Goal: Information Seeking & Learning: Learn about a topic

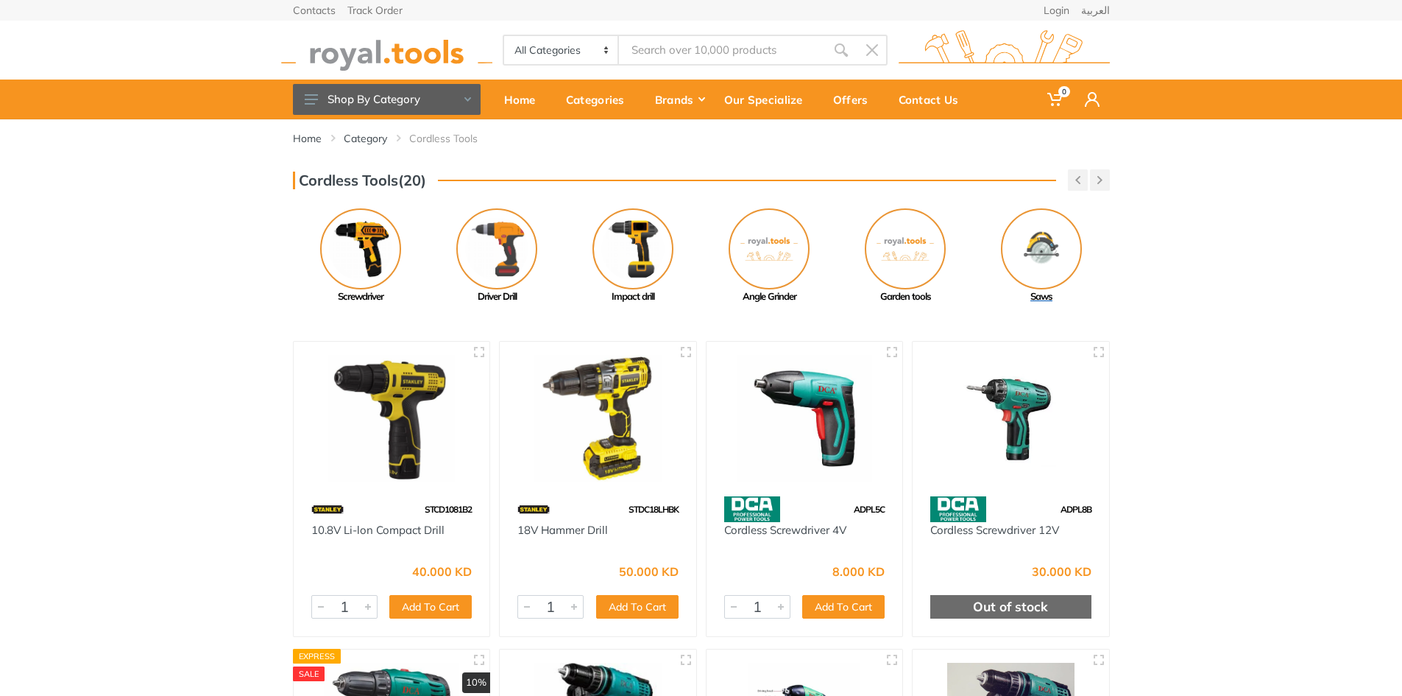
click at [1045, 252] on img at bounding box center [1041, 248] width 81 height 81
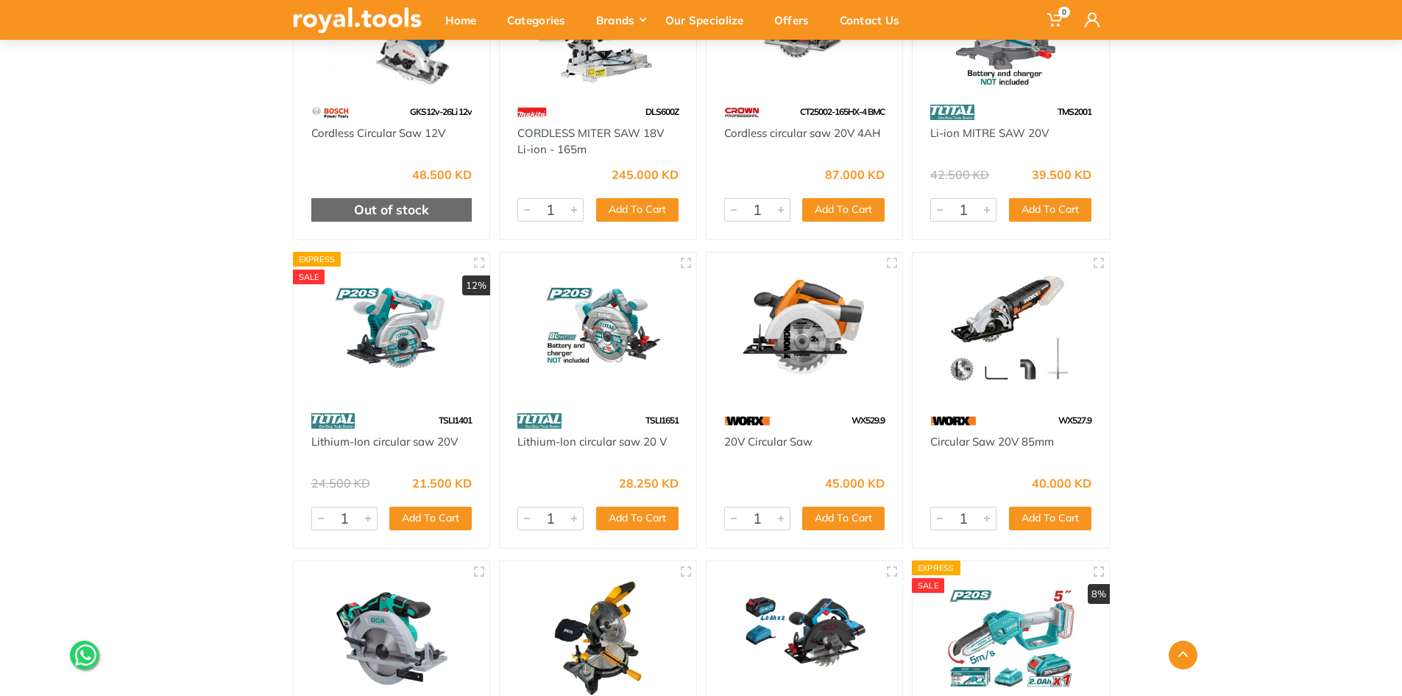
click at [1215, 313] on div "Home Category Cordless Tools Saws" at bounding box center [701, 515] width 1402 height 1971
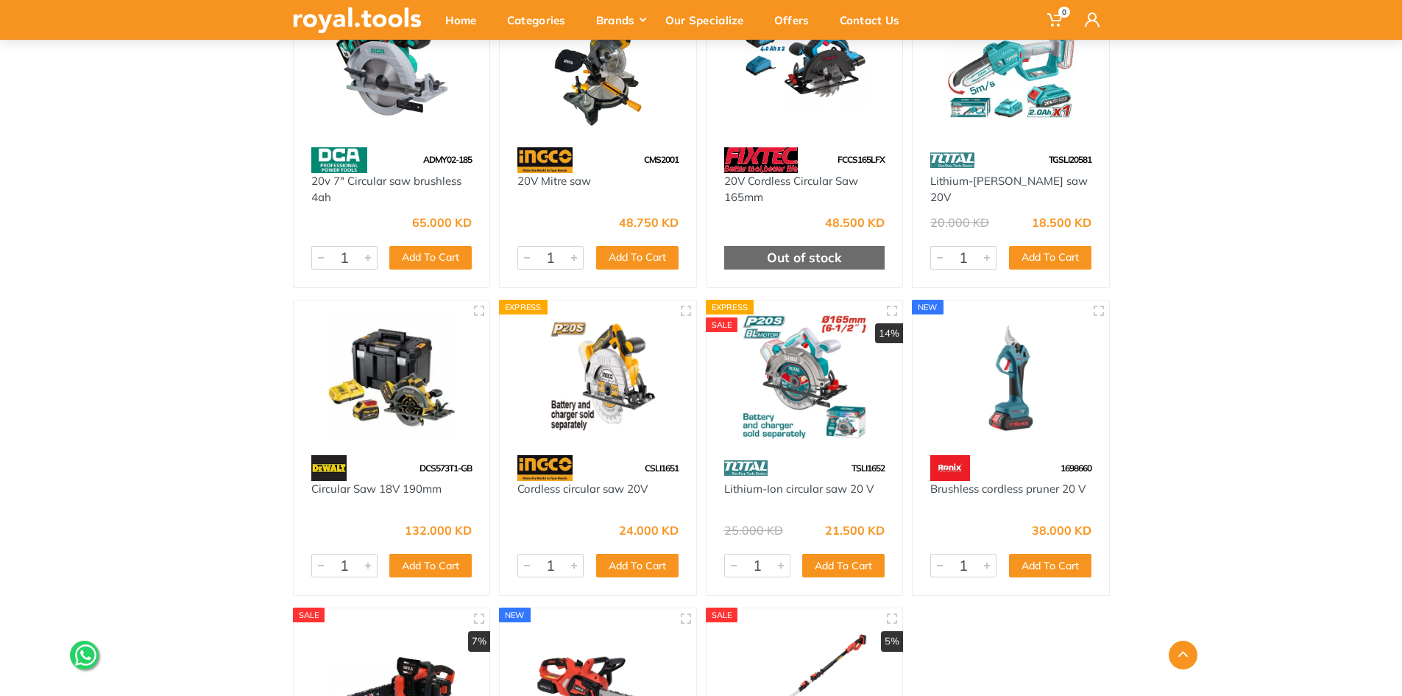
scroll to position [1197, 0]
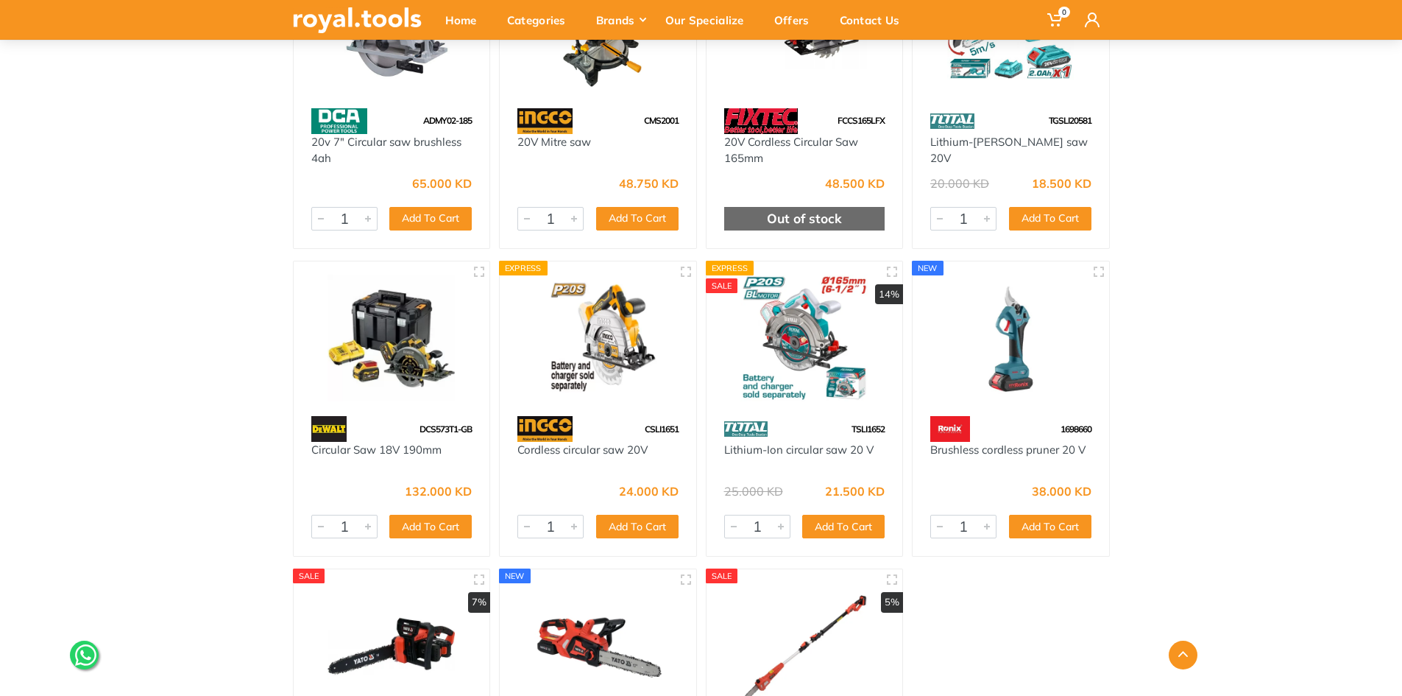
click at [573, 339] on img at bounding box center [598, 338] width 170 height 127
click at [651, 427] on span "CSLI1651" at bounding box center [662, 428] width 34 height 11
copy span "CSLI1651"
click at [863, 425] on span "TSLI1652" at bounding box center [868, 428] width 33 height 11
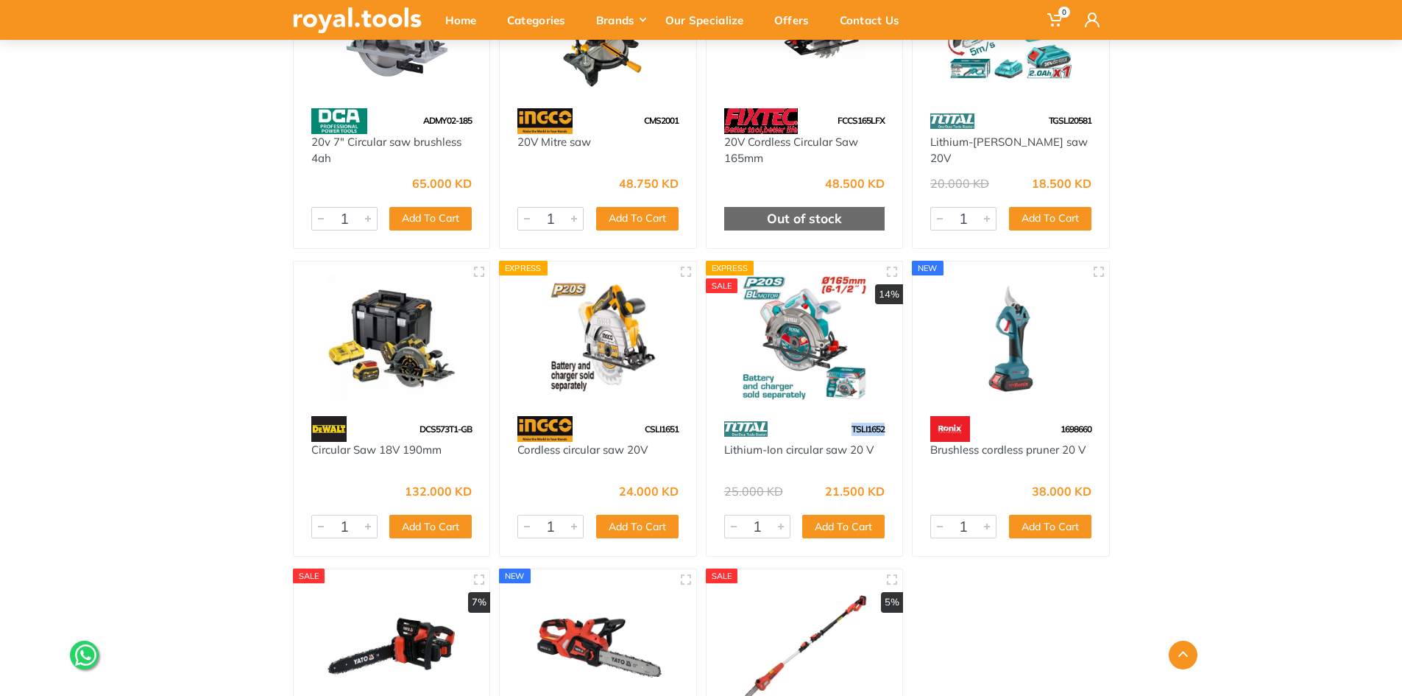
click at [863, 425] on span "TSLI1652" at bounding box center [868, 428] width 33 height 11
copy span "TSLI1652"
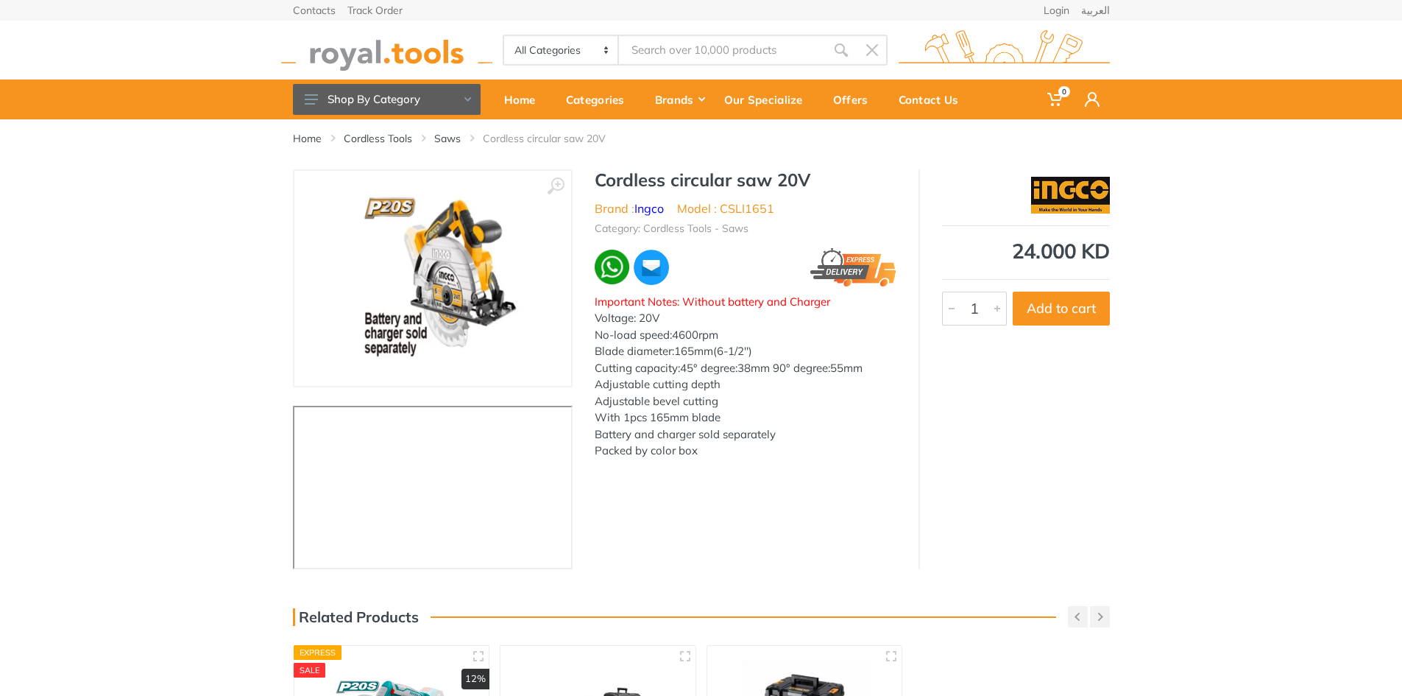
click at [761, 202] on li "Model : CSLI1651" at bounding box center [725, 208] width 97 height 18
copy li "CSLI1651"
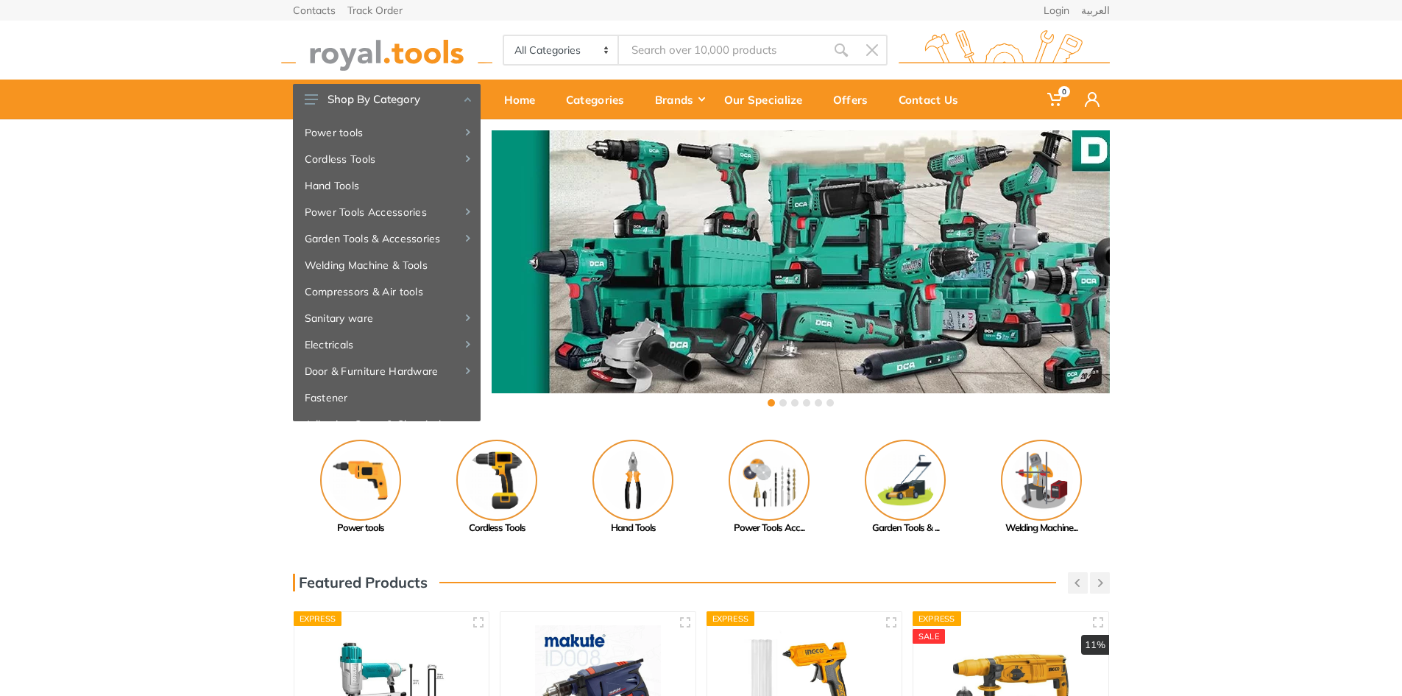
click at [696, 63] on input "Site search" at bounding box center [722, 50] width 206 height 31
click at [673, 38] on input "Site search" at bounding box center [722, 50] width 206 height 31
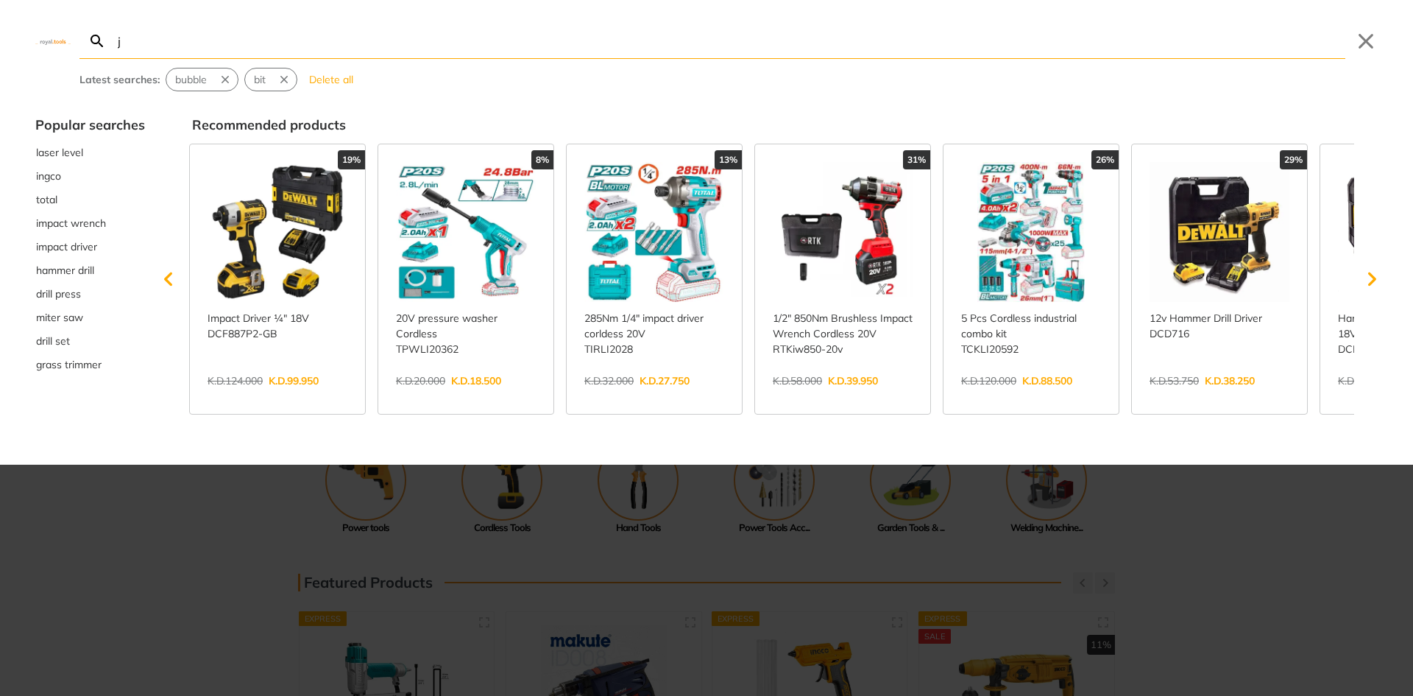
type input "j"
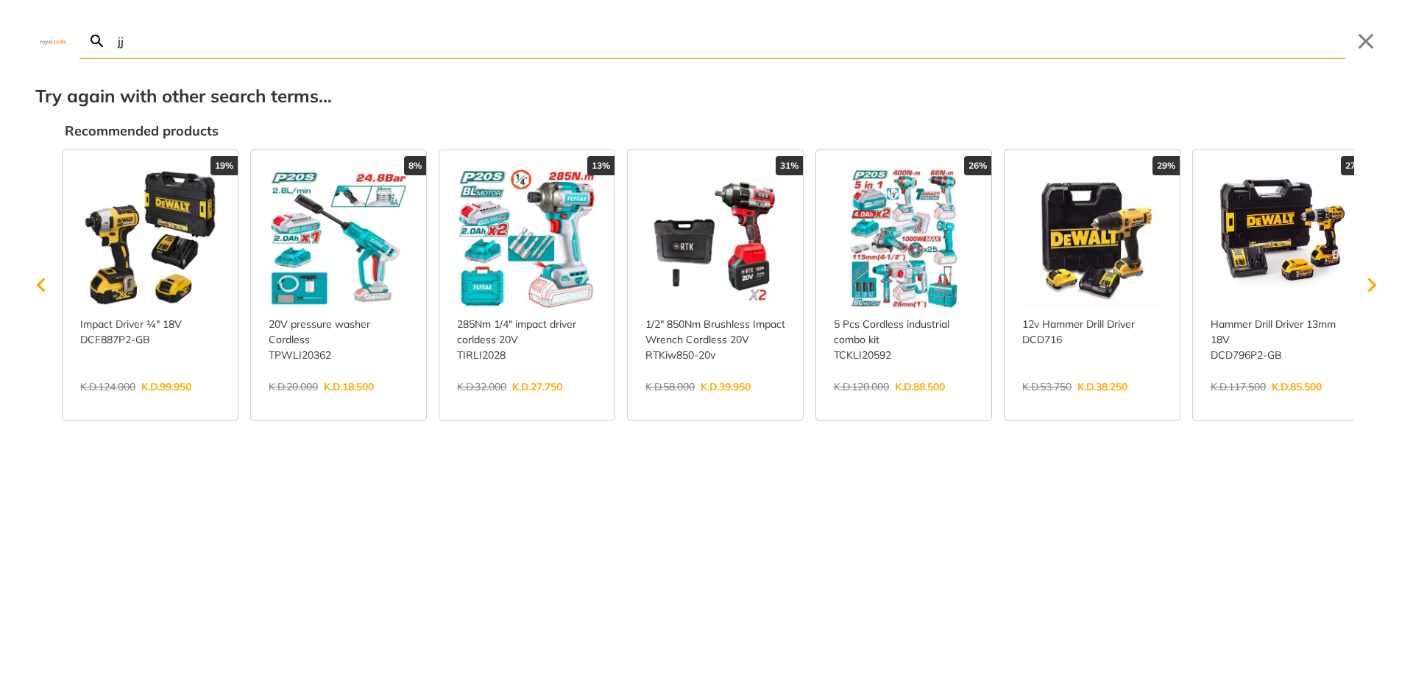
type input "j"
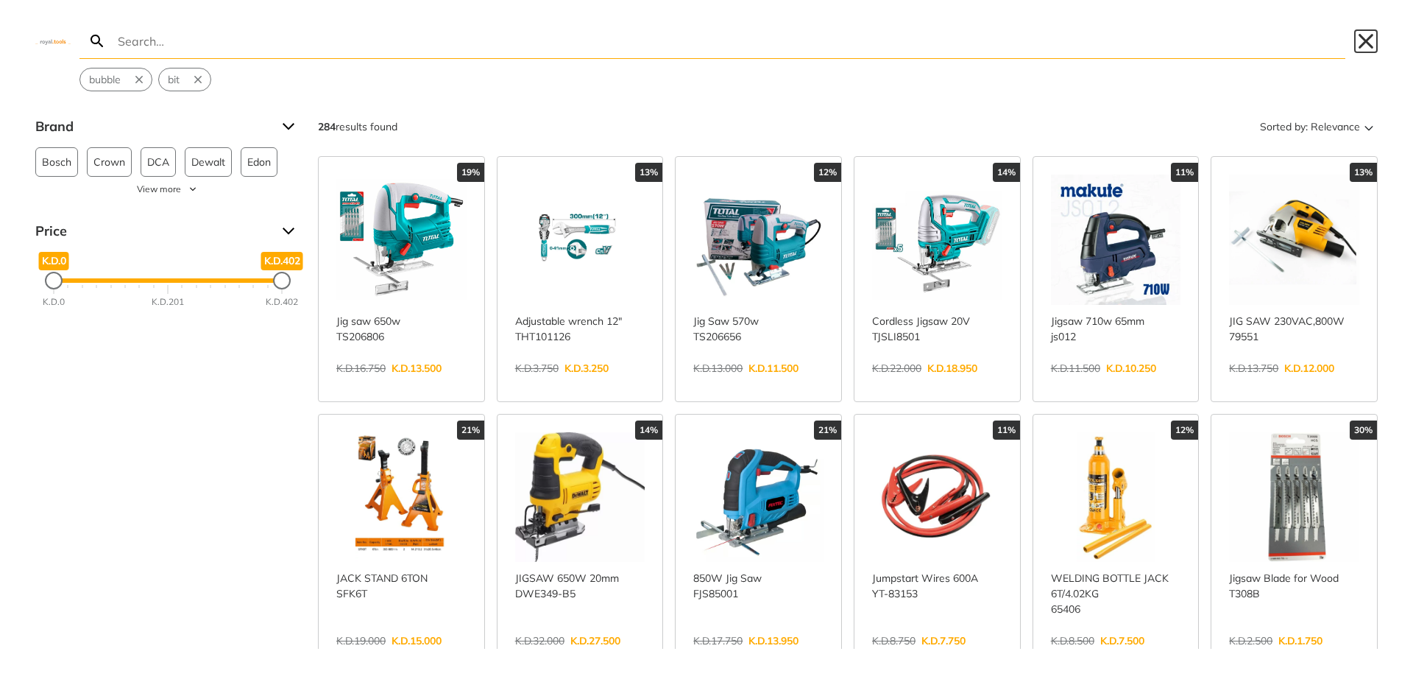
click at [1358, 32] on button "Close" at bounding box center [1366, 41] width 24 height 24
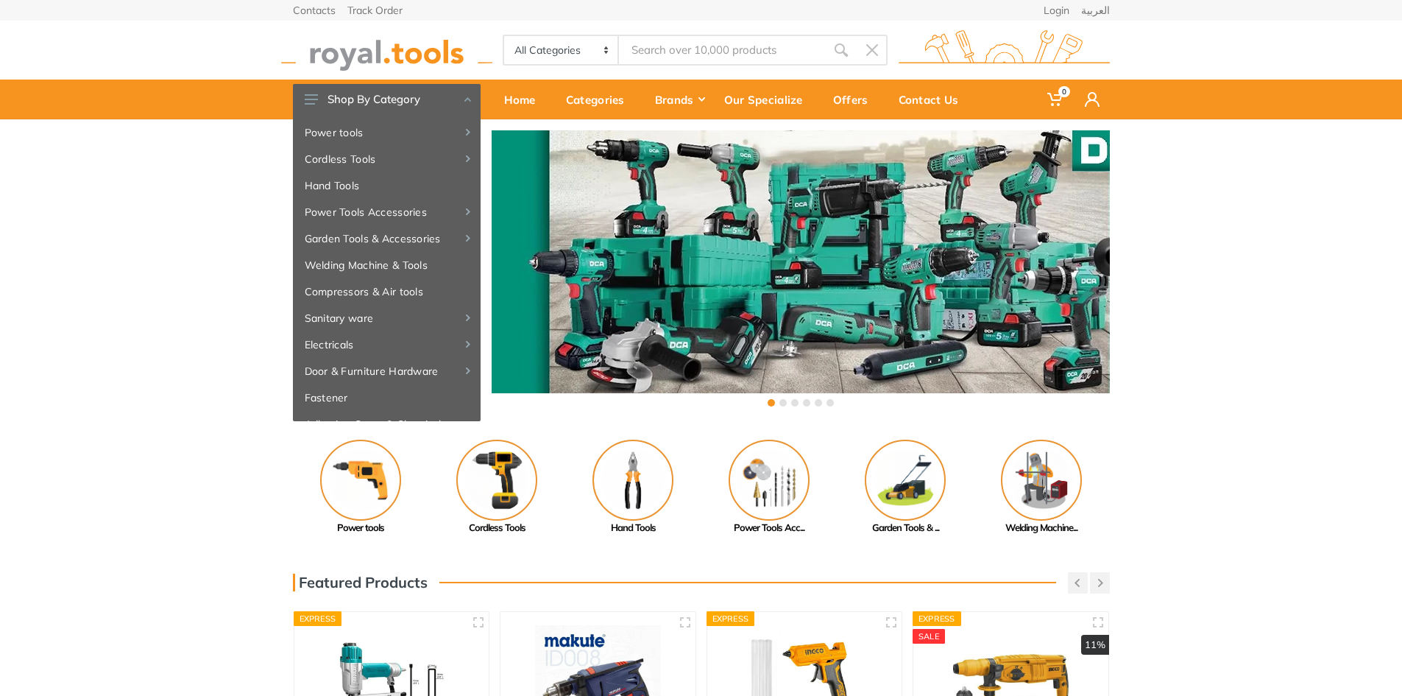
click at [755, 46] on input "Site search" at bounding box center [722, 50] width 206 height 31
type input "bj"
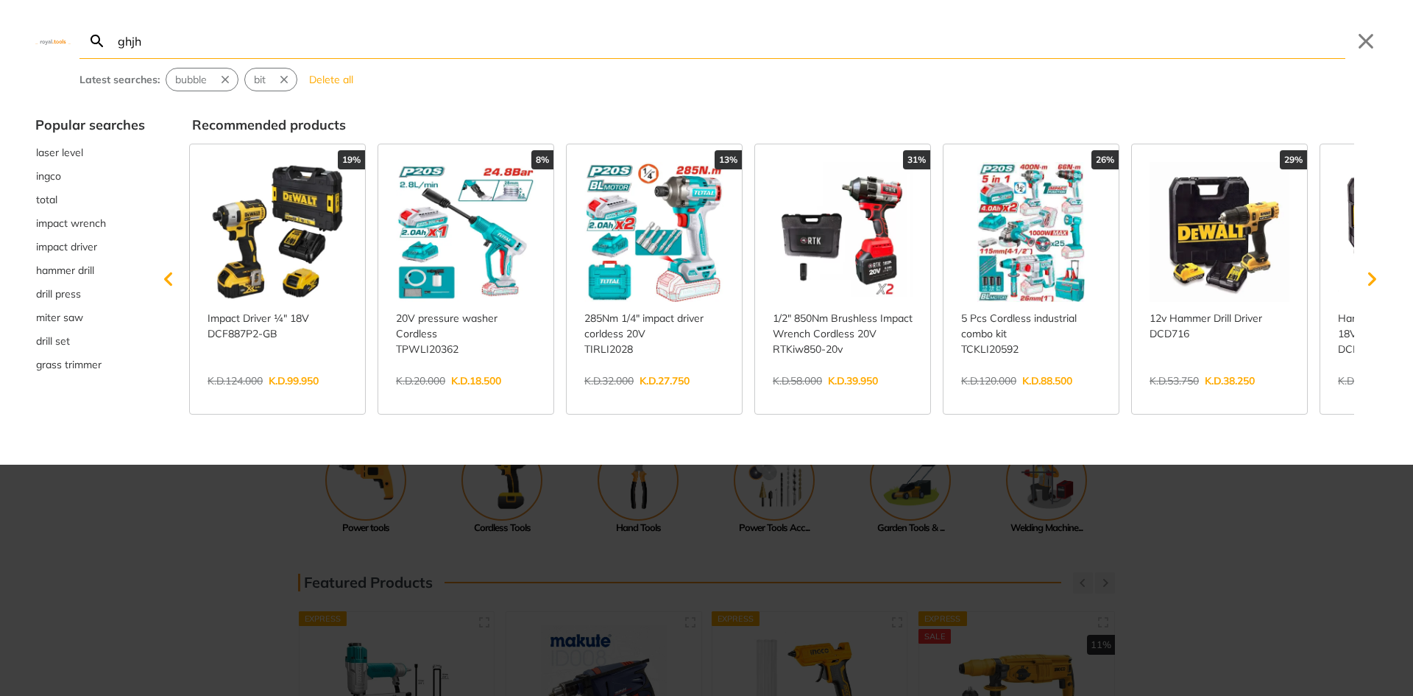
type input "ghjh"
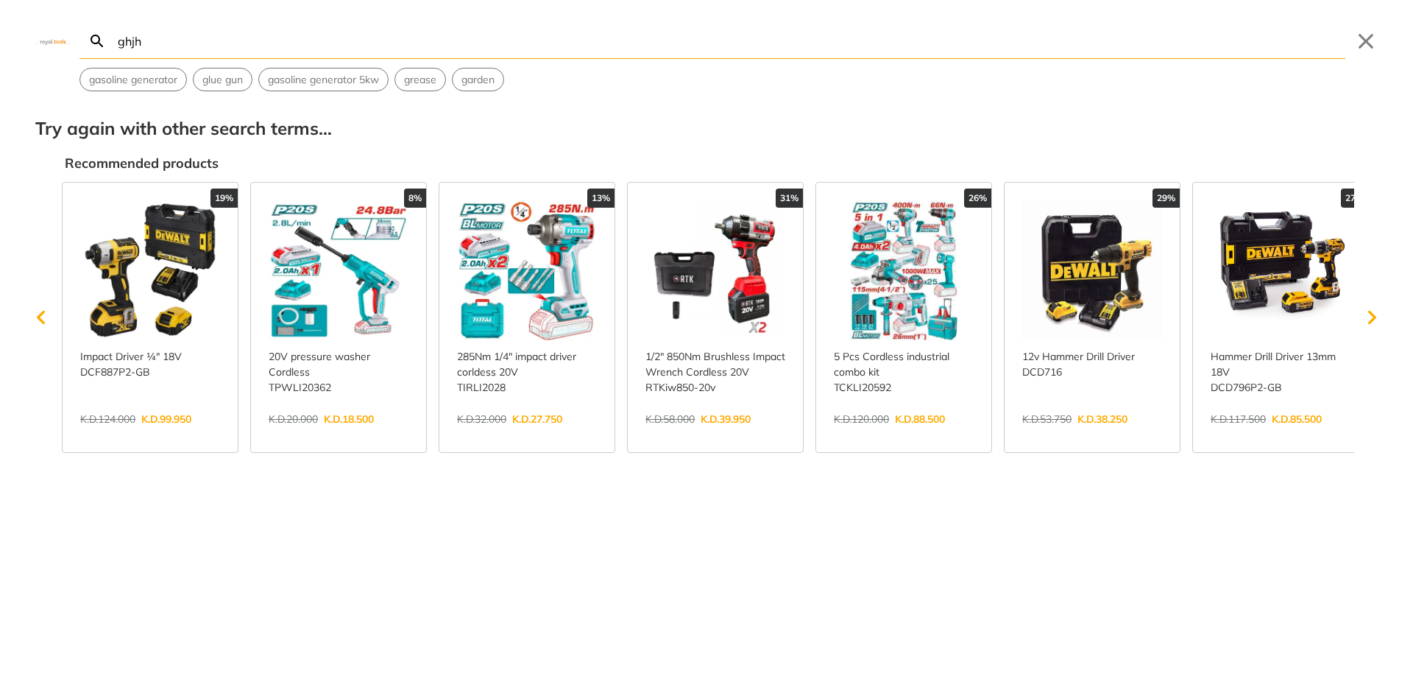
click at [1365, 25] on div "Search ghjh Submit Close gasoline generator glue gun gasoline generator 5kw gre…" at bounding box center [706, 45] width 1413 height 91
click at [1365, 35] on button "Close" at bounding box center [1366, 41] width 24 height 24
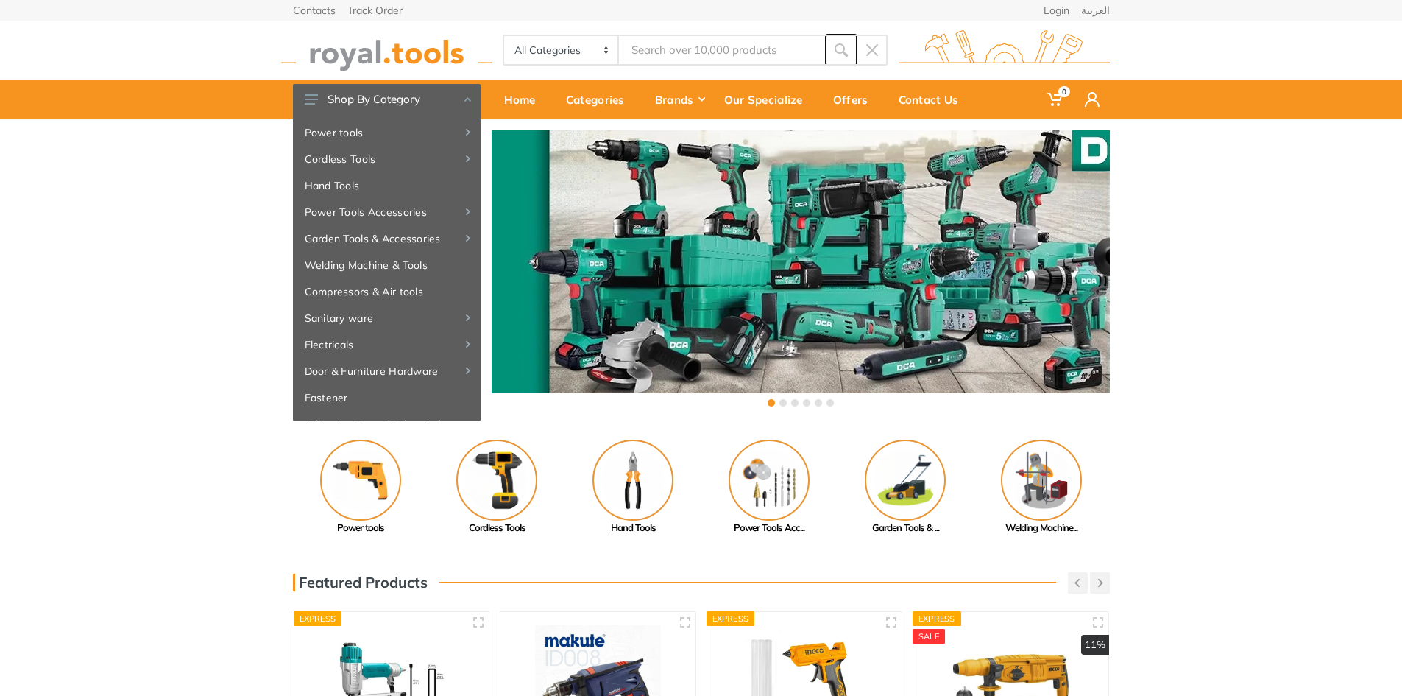
click at [838, 47] on icon "submit" at bounding box center [841, 50] width 15 height 15
click at [737, 49] on body "0 0" at bounding box center [701, 348] width 1402 height 696
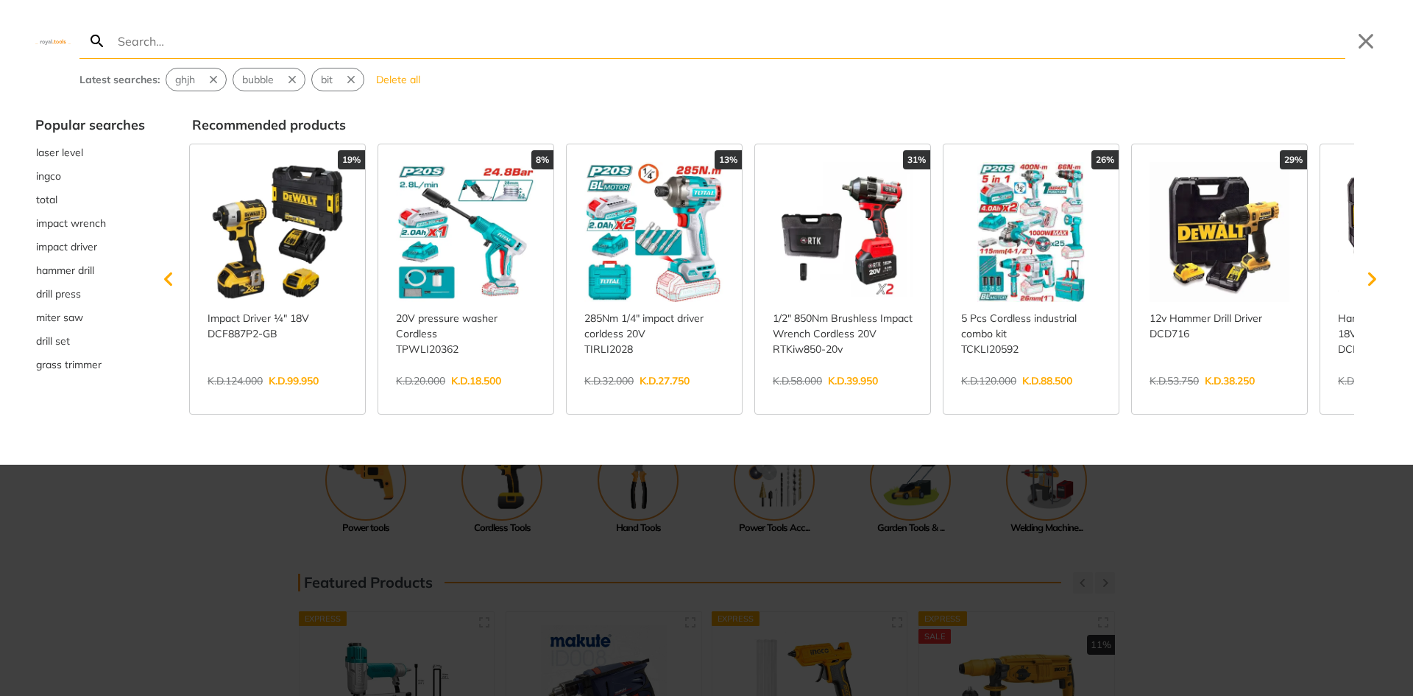
click at [737, 49] on input "Search" at bounding box center [730, 41] width 1231 height 35
click at [1375, 49] on button "Close" at bounding box center [1366, 41] width 24 height 24
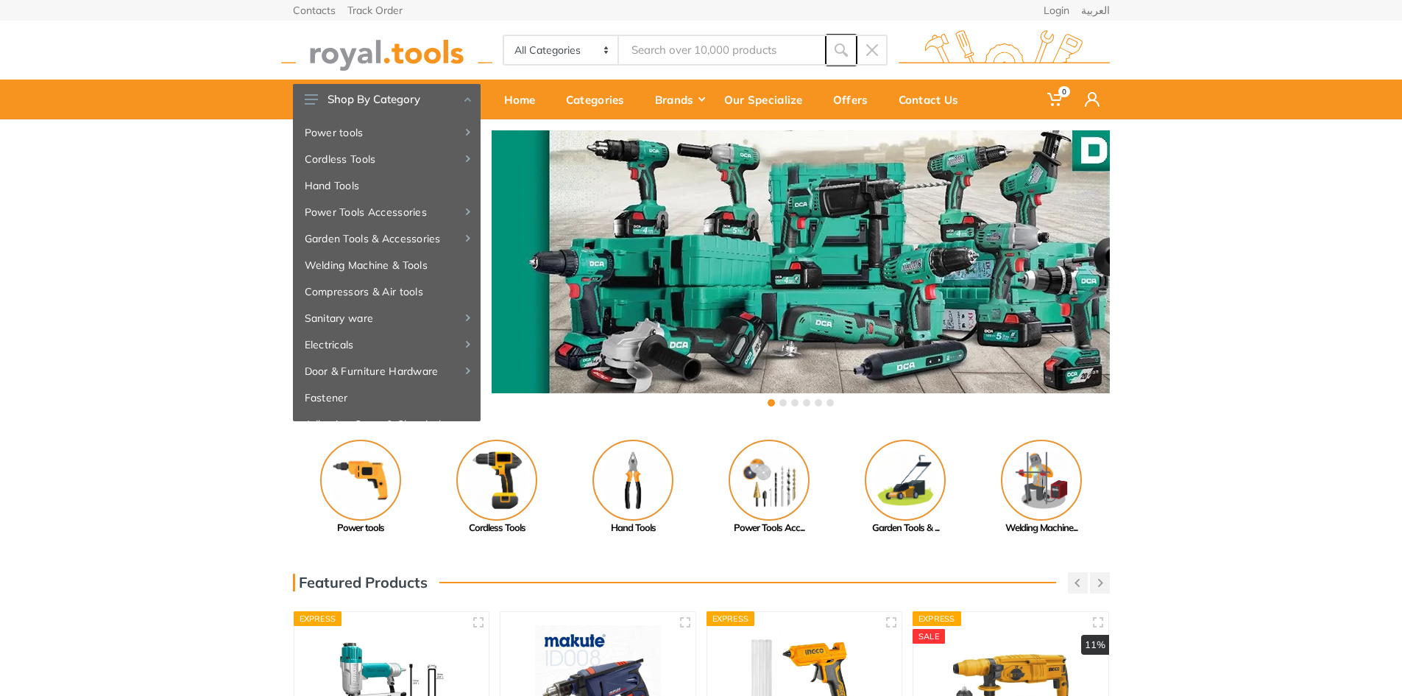
click at [840, 49] on icon "submit" at bounding box center [841, 50] width 15 height 15
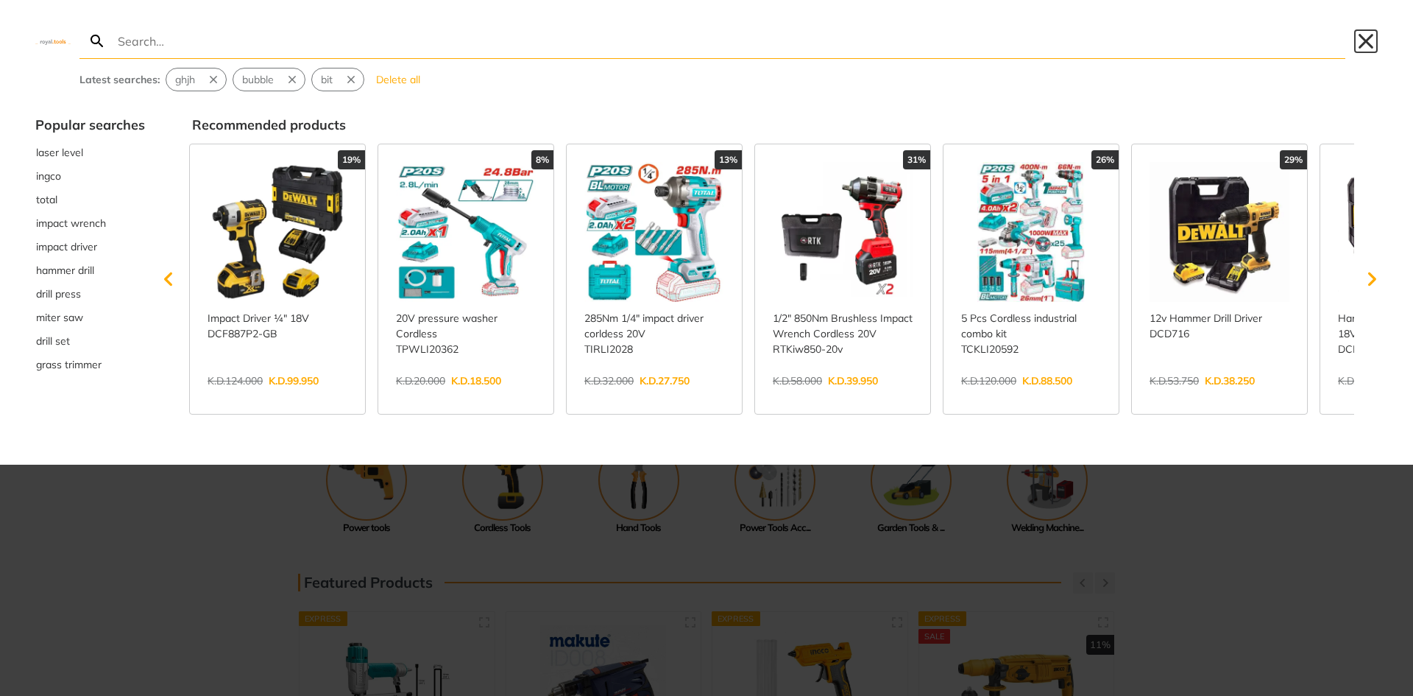
click at [1372, 38] on button "Close" at bounding box center [1366, 41] width 24 height 24
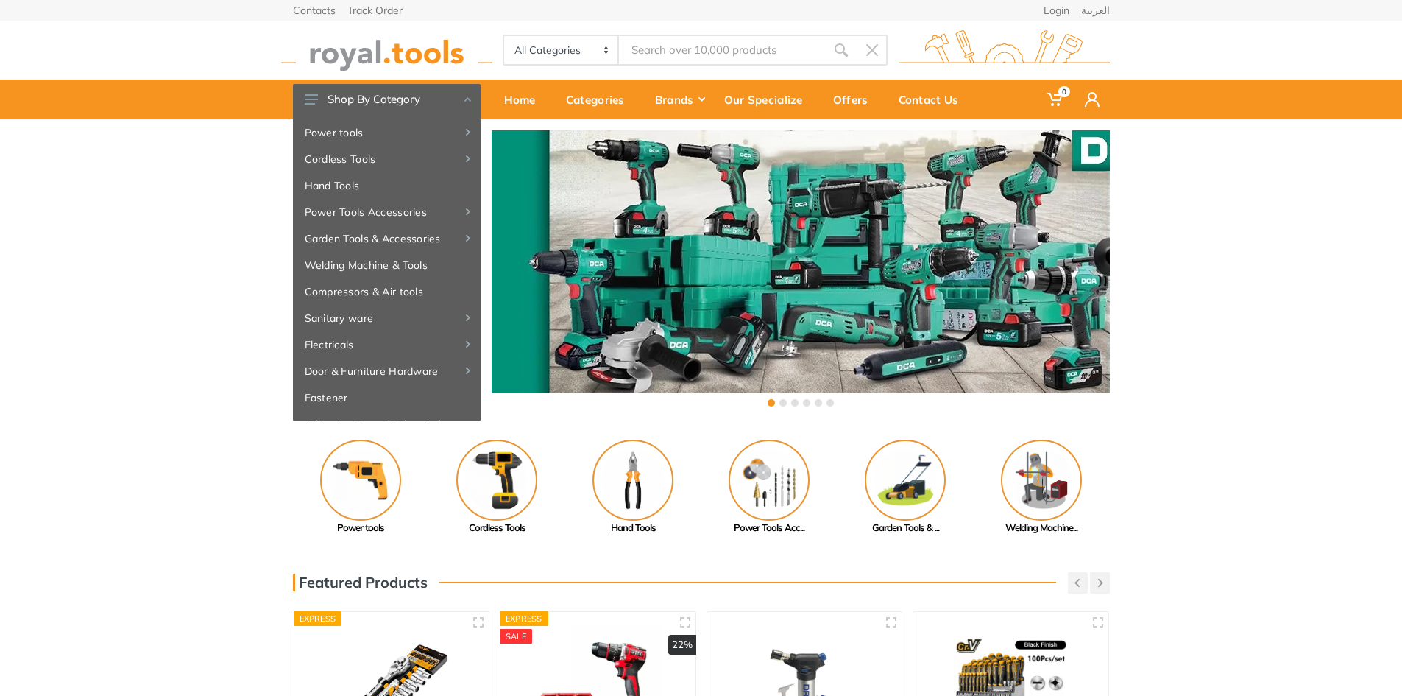
click at [712, 60] on input "Site search" at bounding box center [722, 50] width 206 height 31
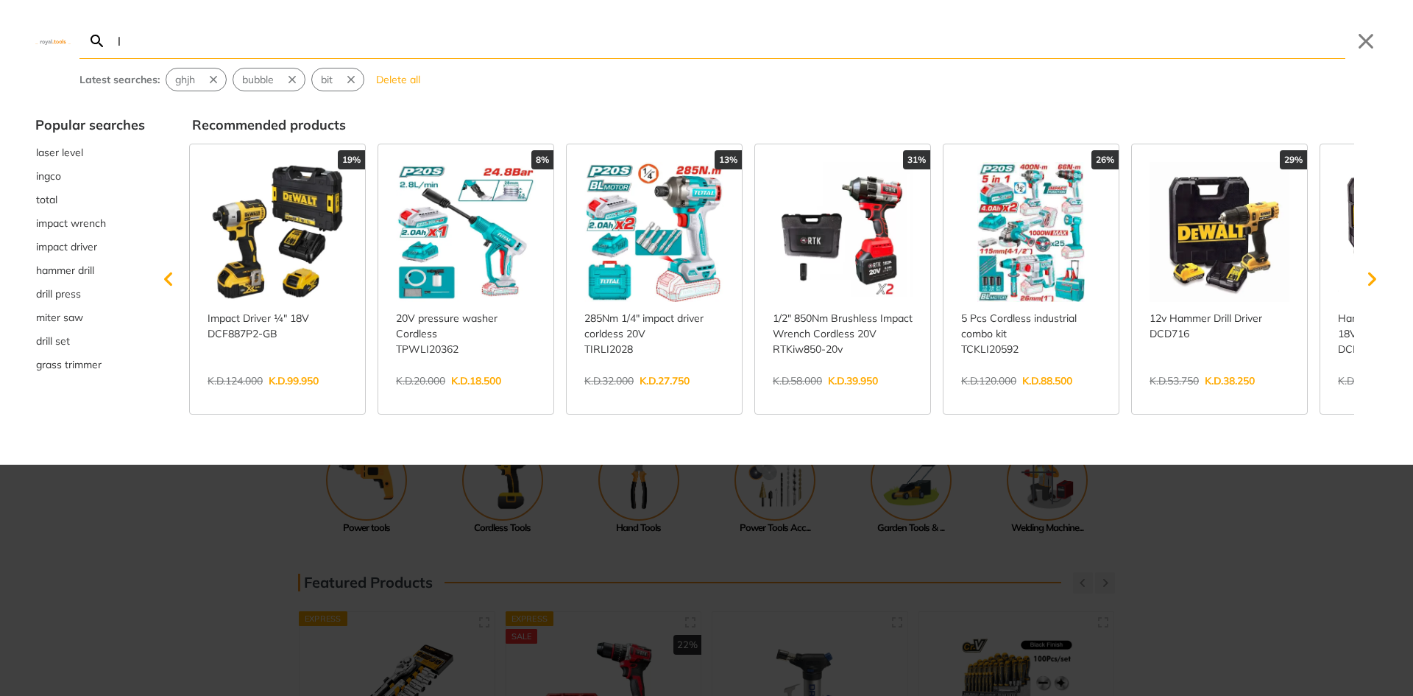
type input "l"
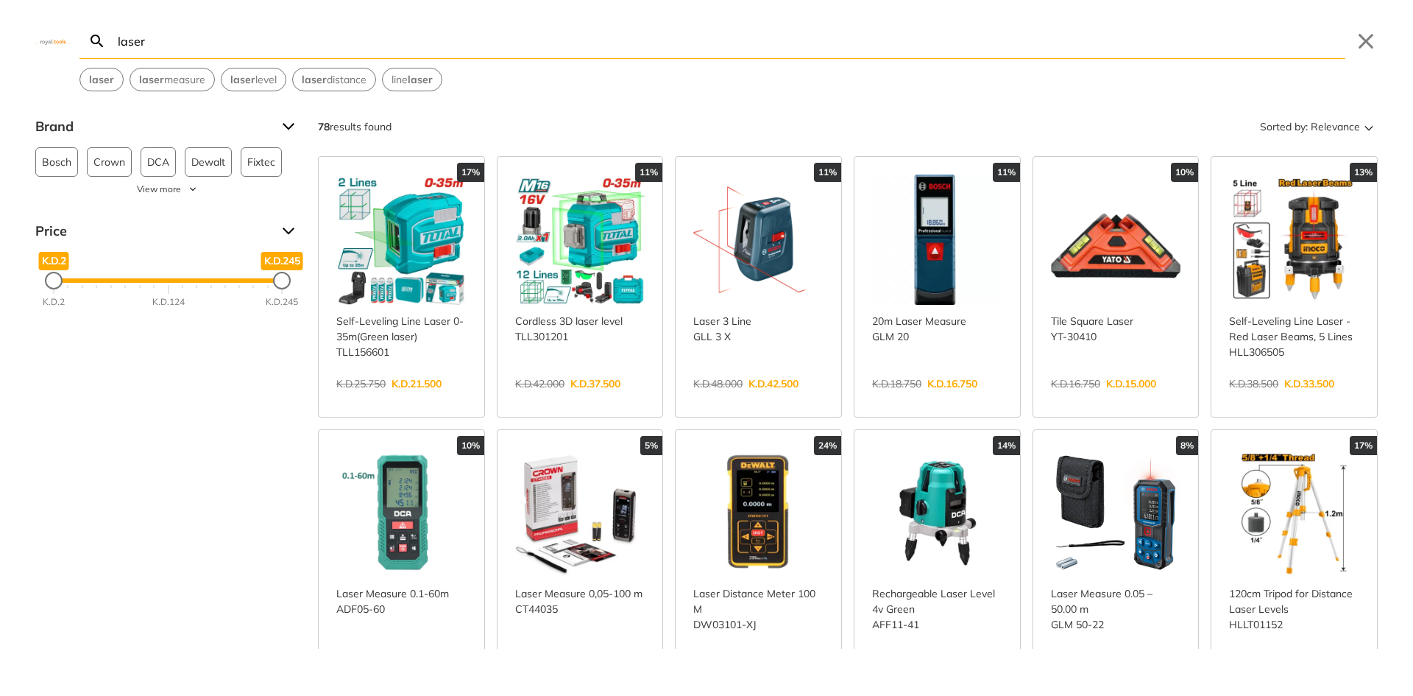
type input "laser"
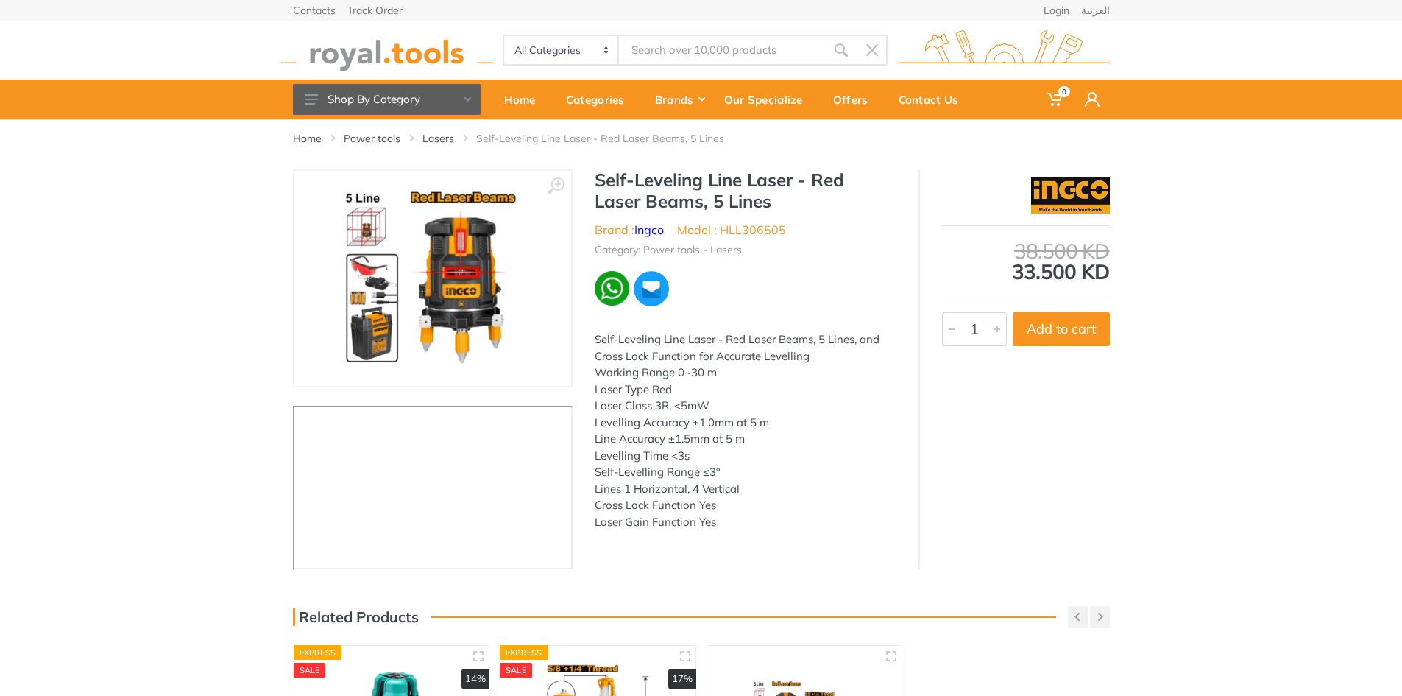
click at [760, 227] on li "Model : HLL306505" at bounding box center [731, 230] width 109 height 18
copy li "HLL306505"
click at [659, 227] on link "Ingco" at bounding box center [648, 229] width 29 height 15
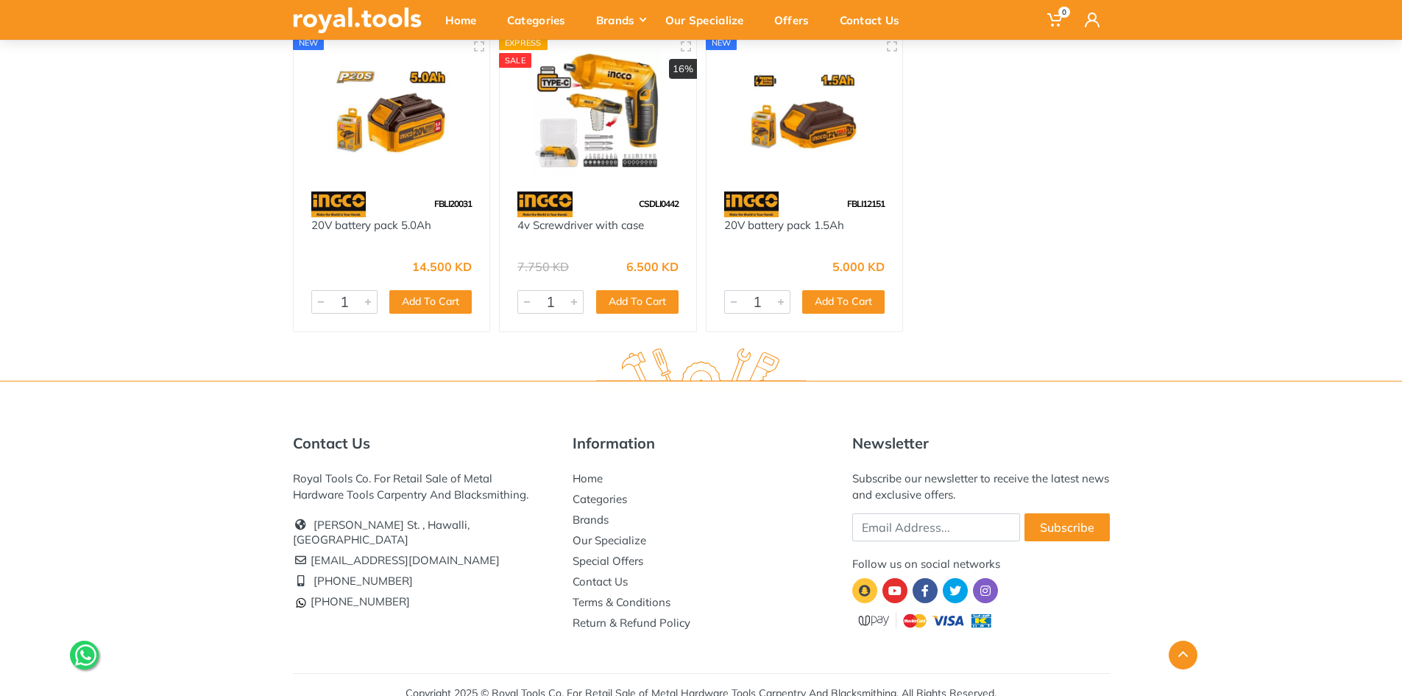
scroll to position [22490, 0]
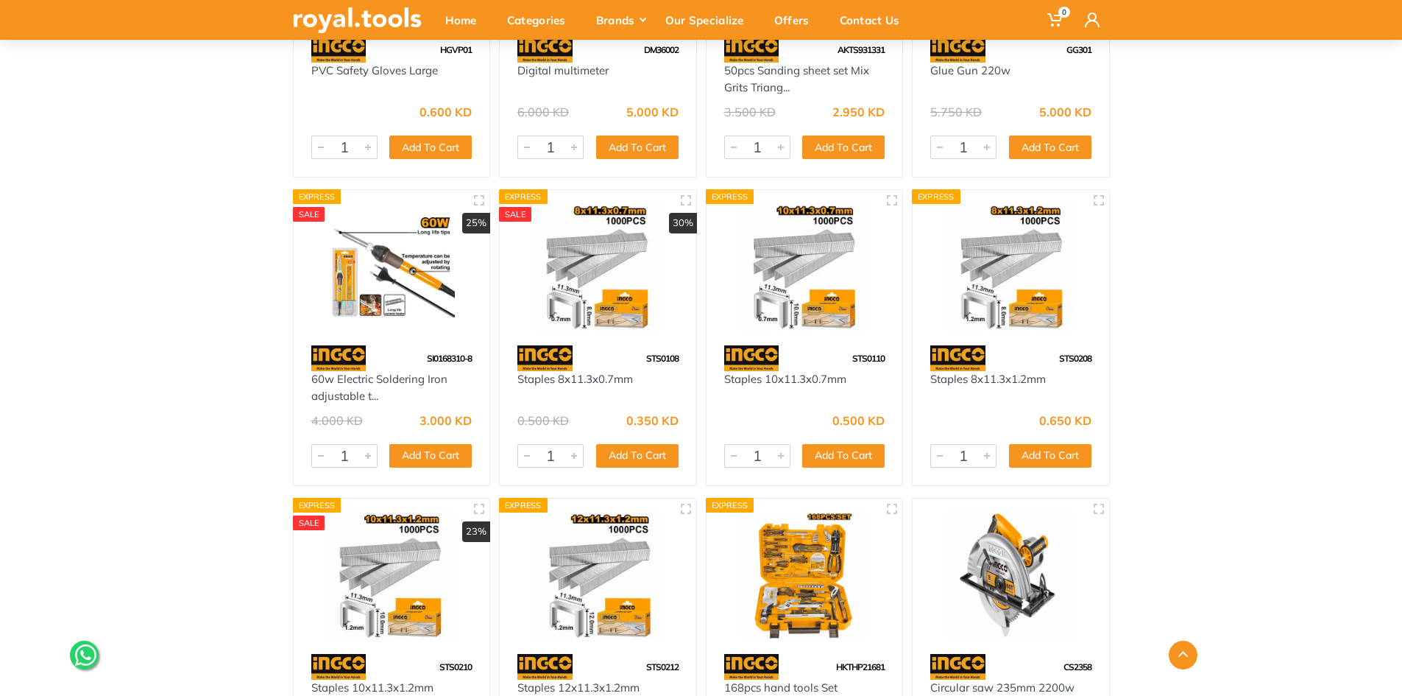
scroll to position [20832, 0]
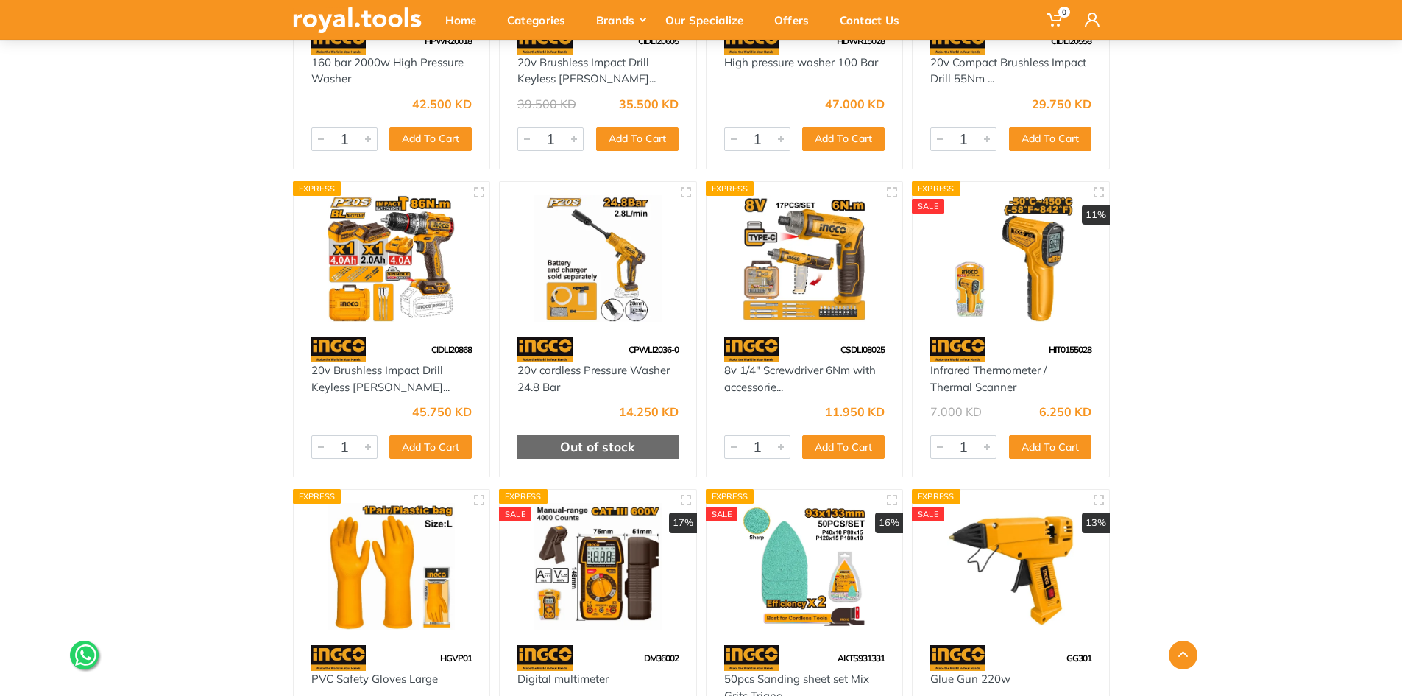
click at [1073, 344] on span "HIT0155028" at bounding box center [1070, 349] width 43 height 11
copy span "HIT0155028"
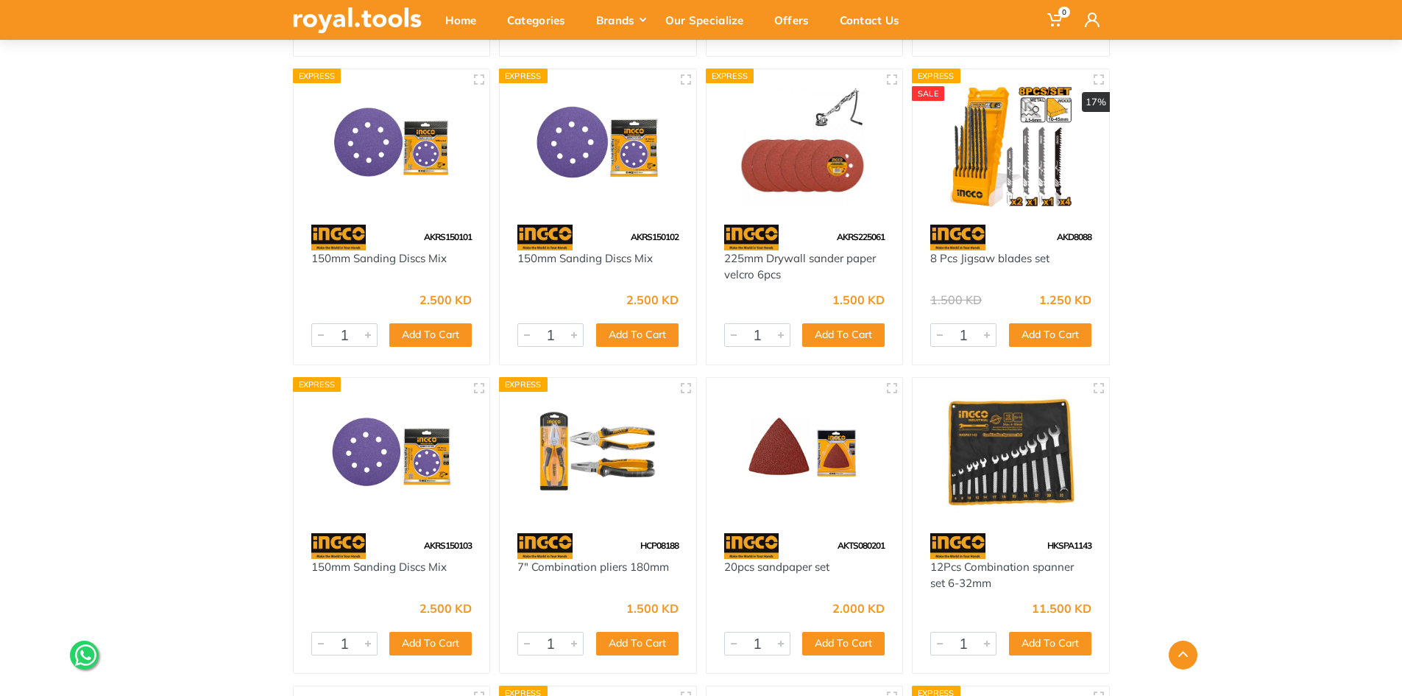
scroll to position [9428, 0]
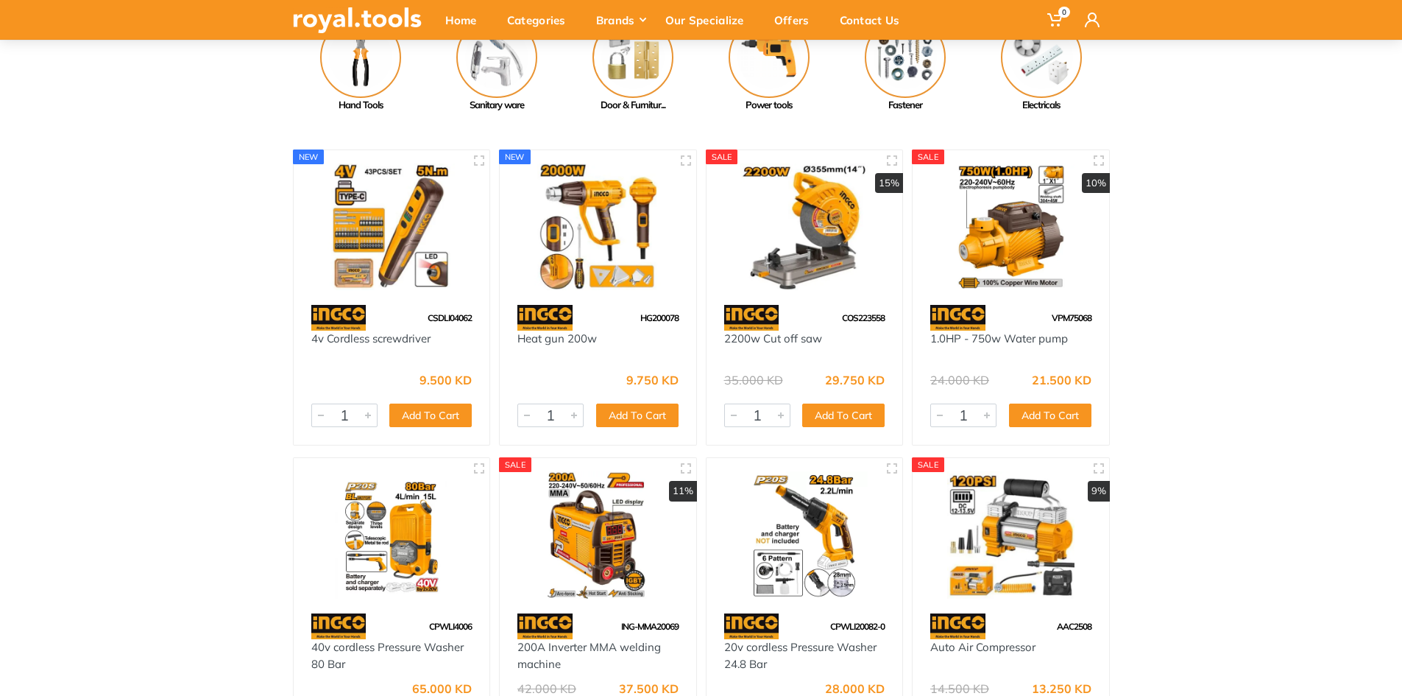
scroll to position [0, 0]
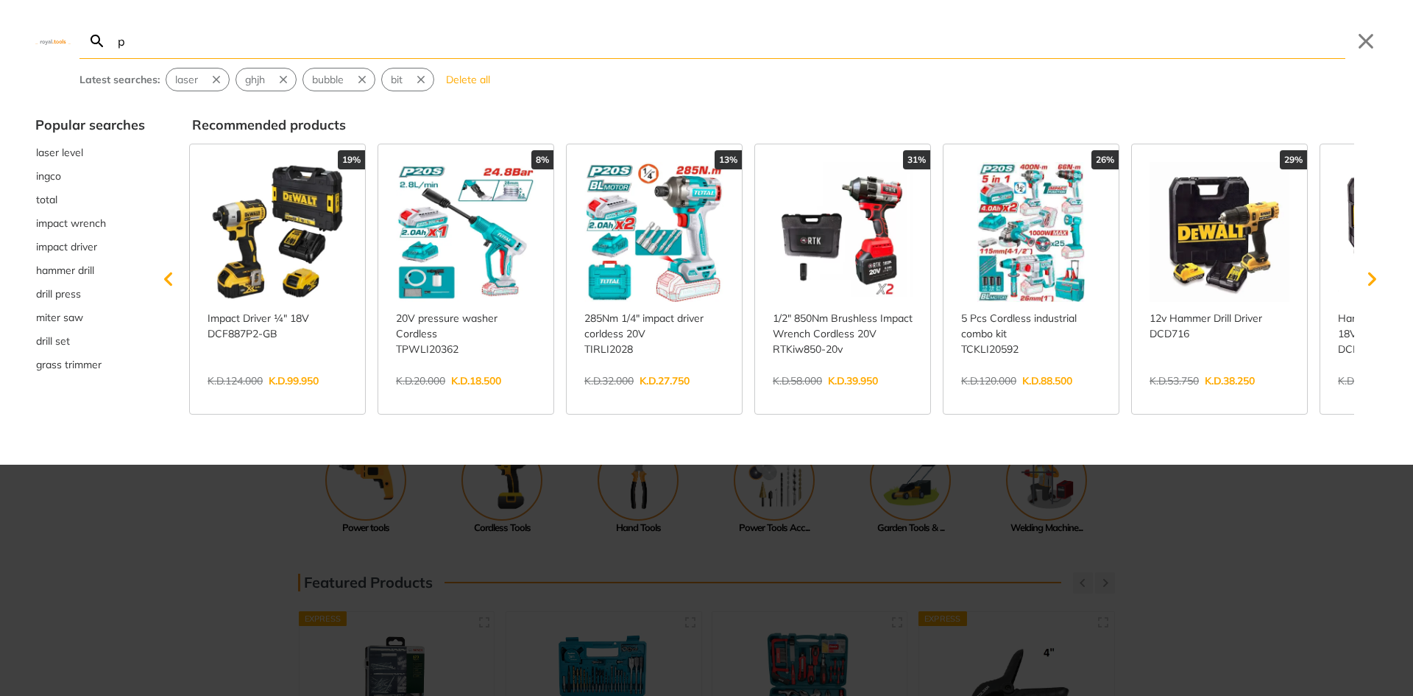
type input "p"
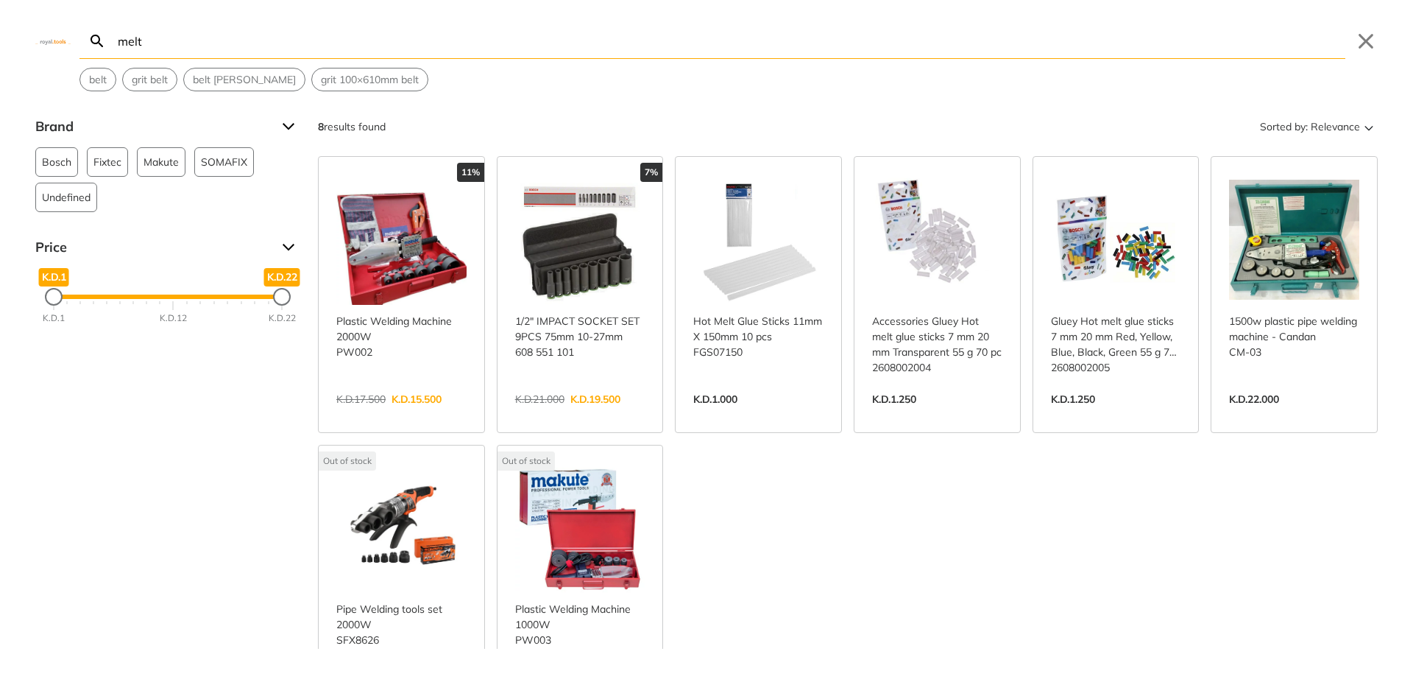
type input "melt"
click at [411, 414] on link "View more →" at bounding box center [401, 414] width 130 height 0
click at [1290, 414] on link "View more →" at bounding box center [1294, 414] width 130 height 0
click at [384, 687] on link "View more →" at bounding box center [401, 687] width 130 height 0
drag, startPoint x: 402, startPoint y: 233, endPoint x: 409, endPoint y: 236, distance: 7.9
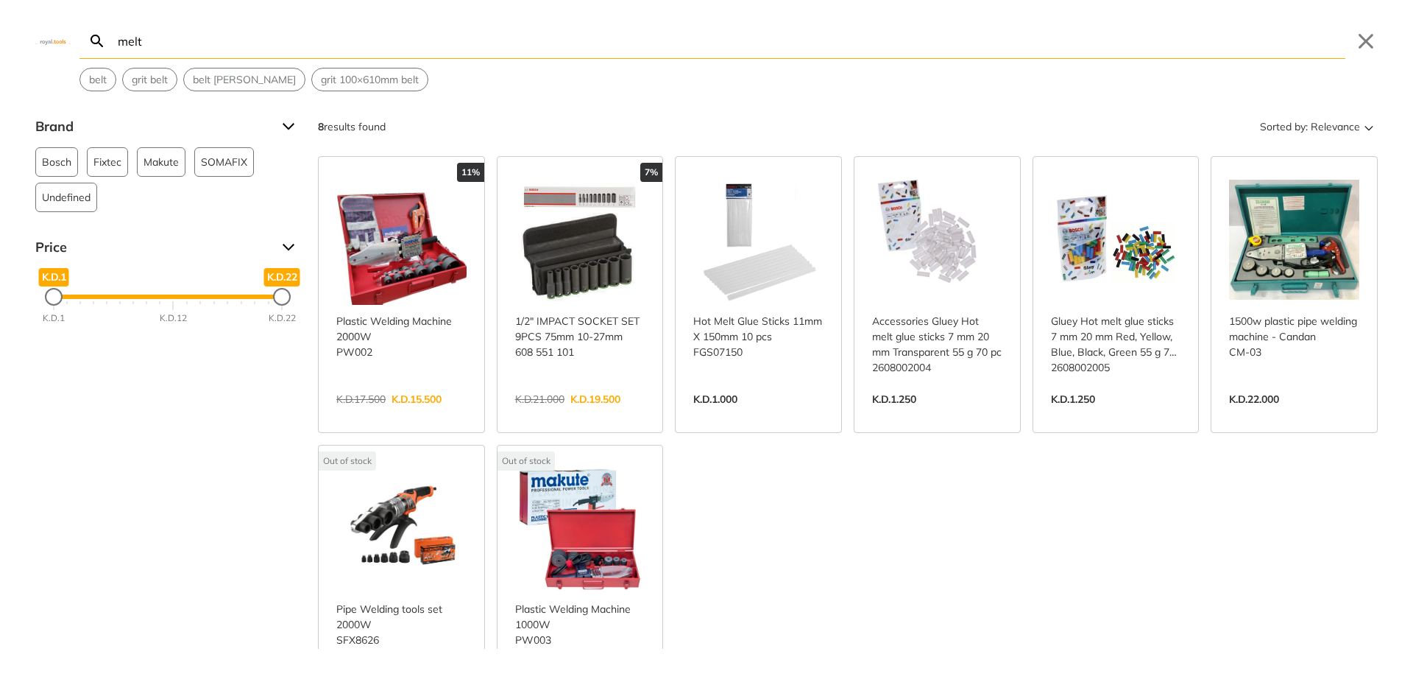
click at [402, 414] on link "View more →" at bounding box center [401, 414] width 130 height 0
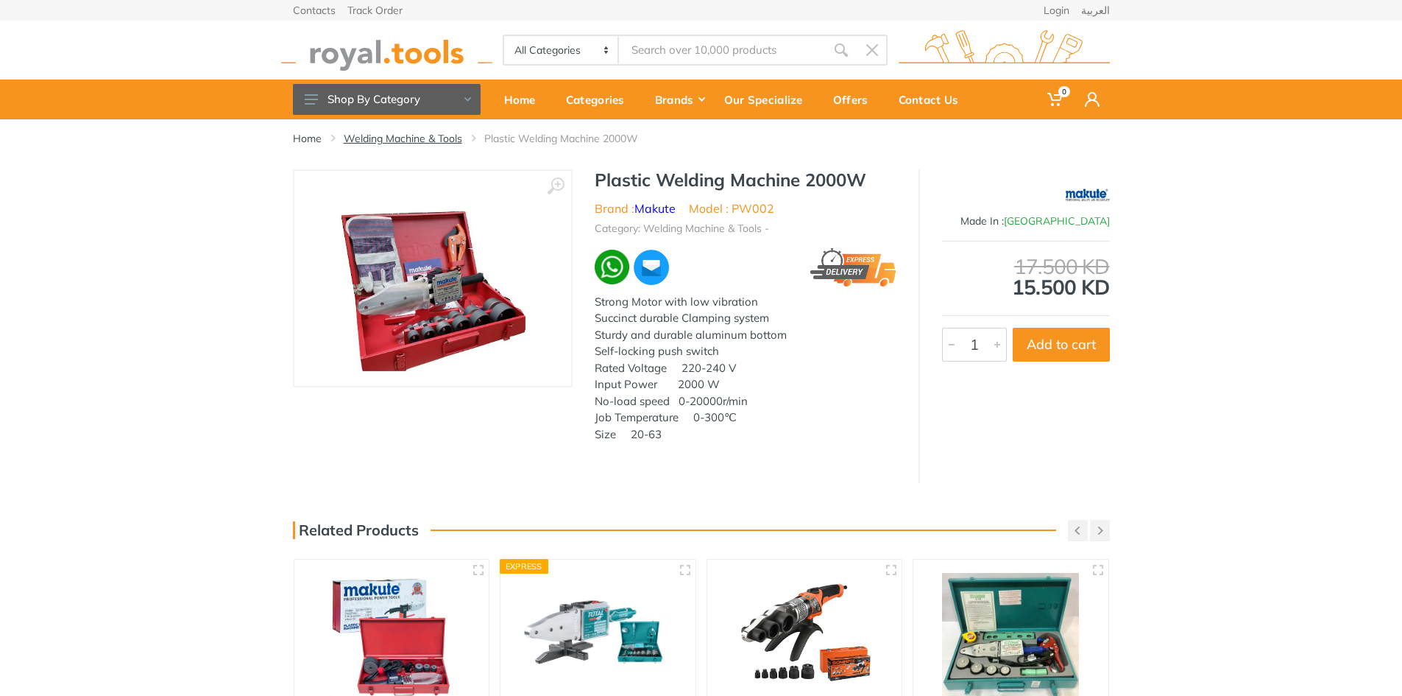
click at [436, 139] on link "Welding Machine & Tools" at bounding box center [403, 138] width 118 height 15
click at [588, 622] on img at bounding box center [598, 636] width 169 height 126
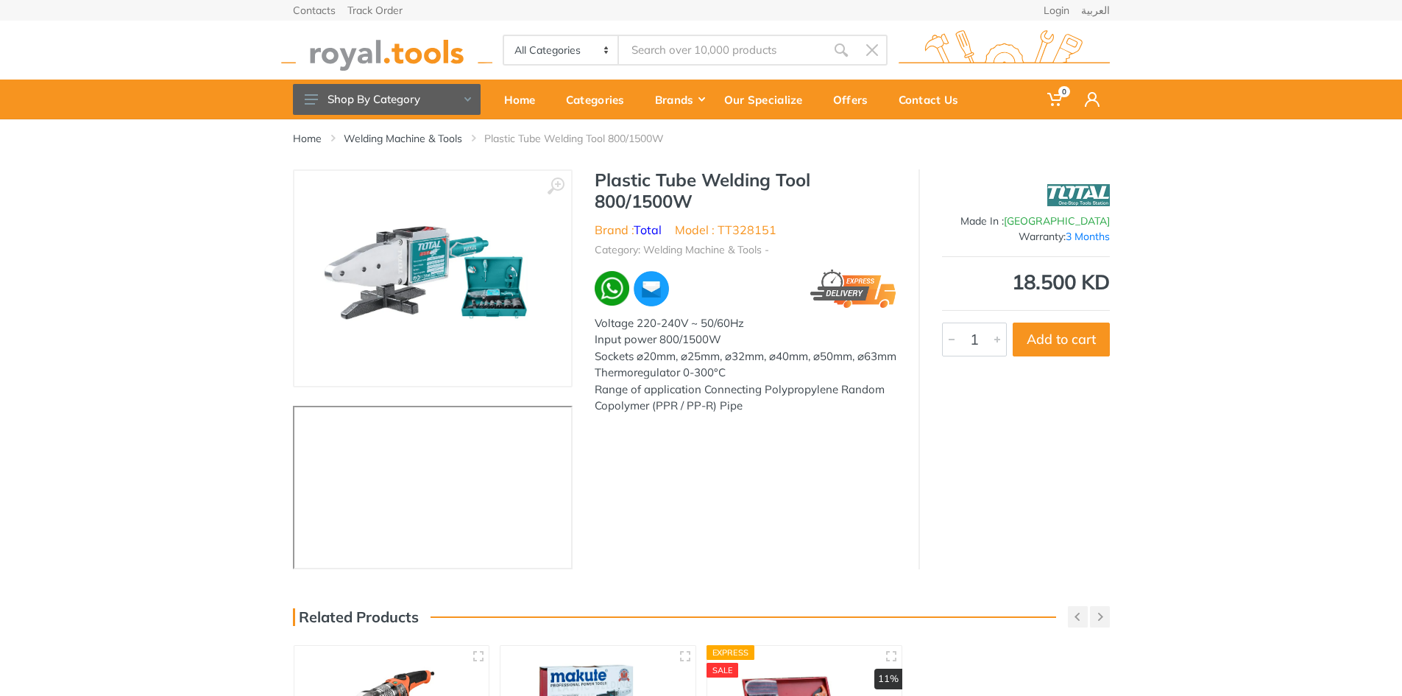
click at [731, 322] on div "Voltage 220-240V ~ 50/60Hz" at bounding box center [746, 323] width 302 height 17
